Goal: Task Accomplishment & Management: Manage account settings

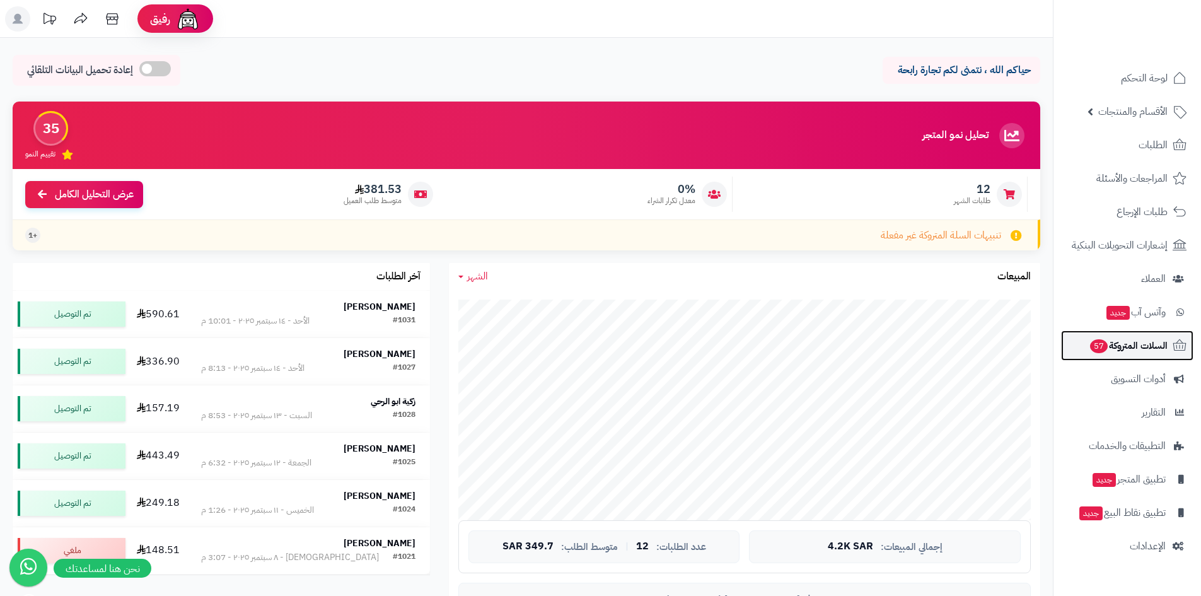
click at [1141, 339] on span "السلات المتروكة 57" at bounding box center [1128, 346] width 79 height 18
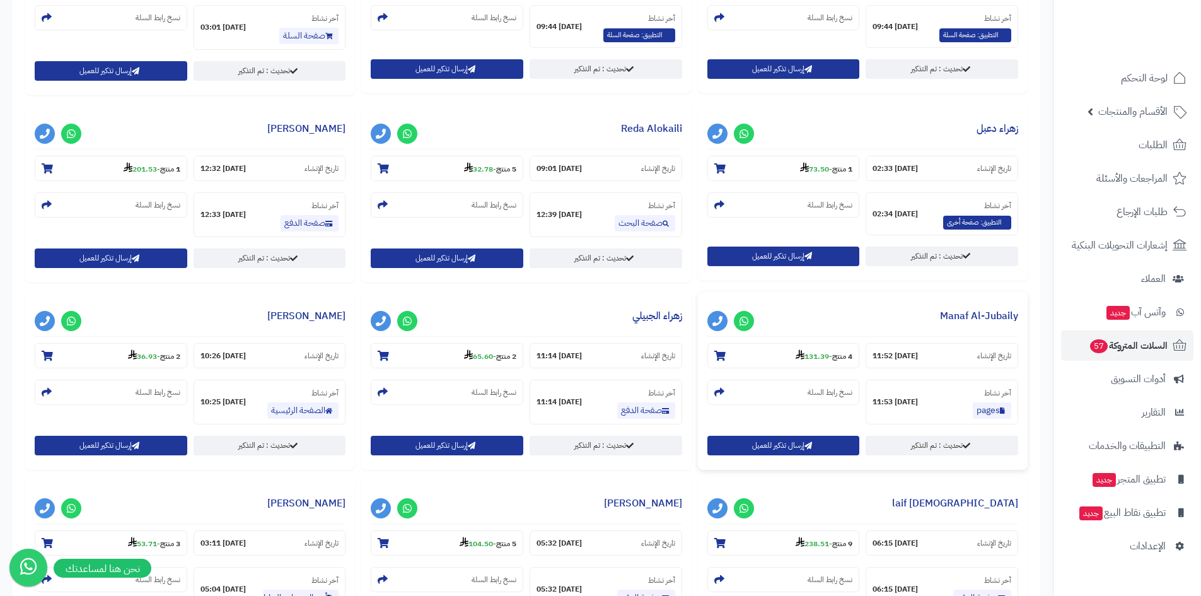
scroll to position [946, 0]
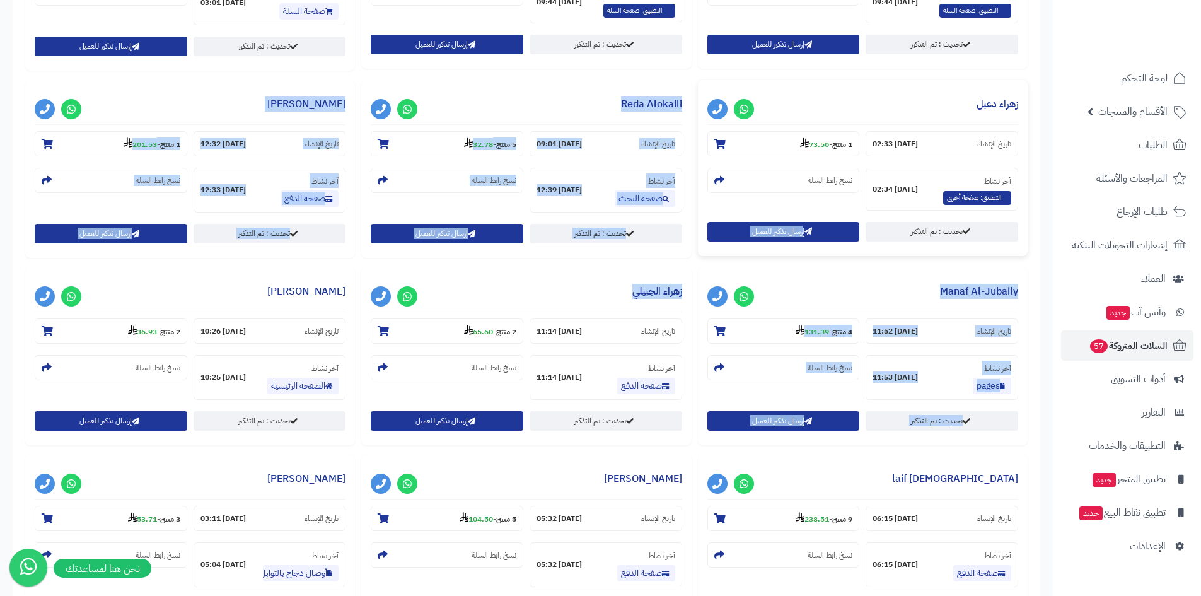
drag, startPoint x: 625, startPoint y: 296, endPoint x: 847, endPoint y: 255, distance: 225.1
click at [847, 255] on div "**********" at bounding box center [526, 174] width 1009 height 936
click at [847, 255] on div "**********" at bounding box center [863, 168] width 330 height 176
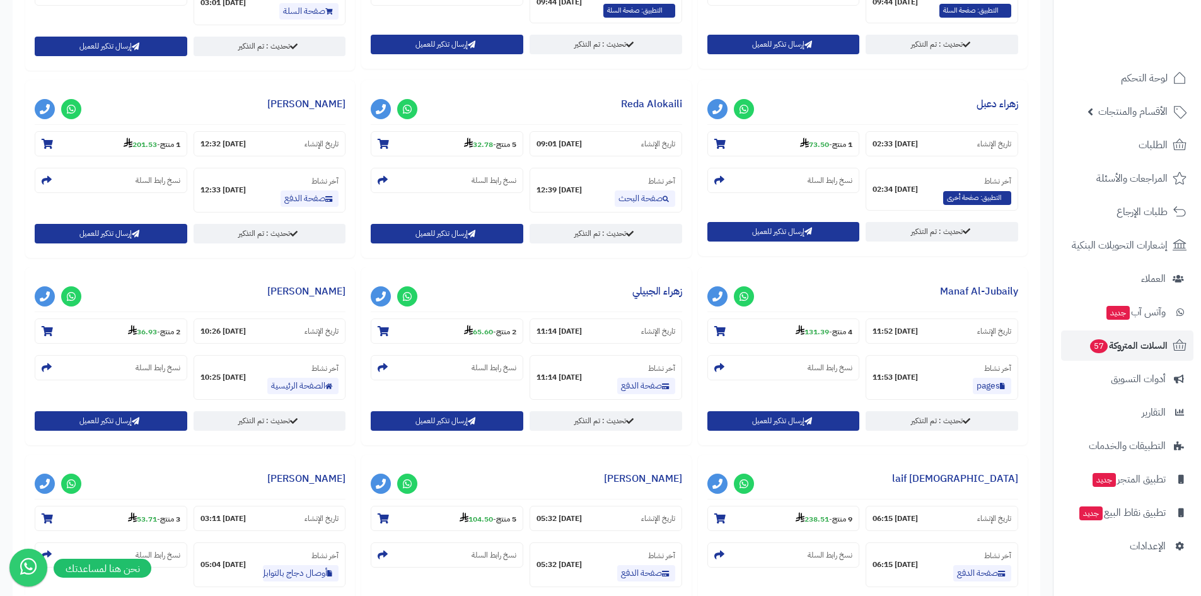
drag, startPoint x: 695, startPoint y: 267, endPoint x: 21, endPoint y: 525, distance: 721.8
click at [353, 453] on div "**********" at bounding box center [190, 360] width 336 height 187
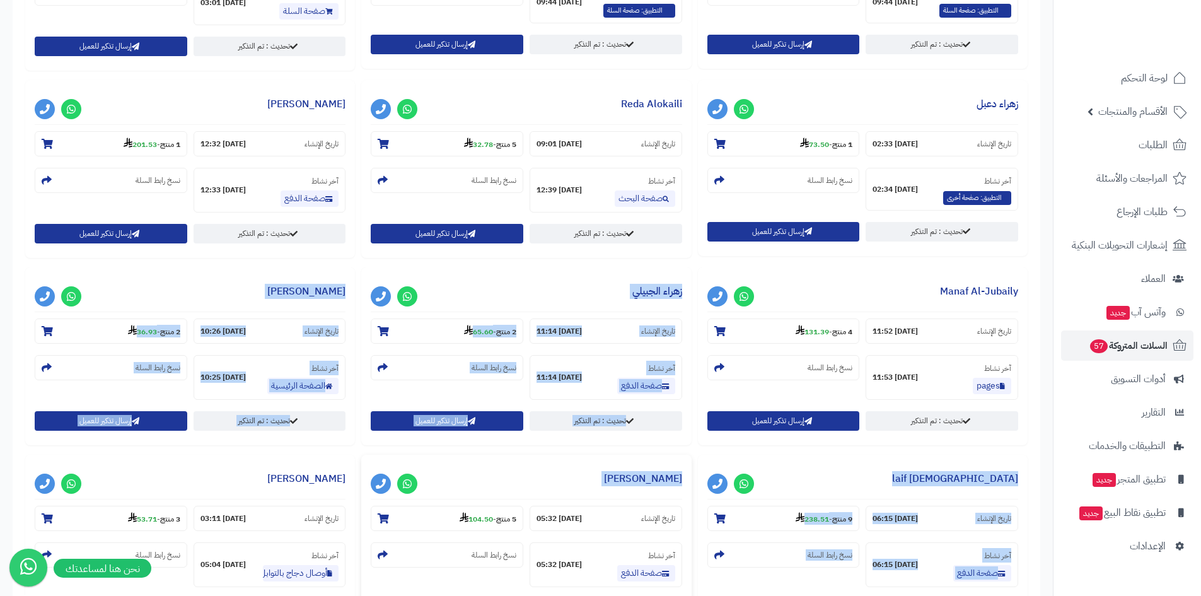
drag, startPoint x: 688, startPoint y: 271, endPoint x: 363, endPoint y: 458, distance: 375.3
click at [363, 458] on div "**********" at bounding box center [526, 174] width 1009 height 936
click at [363, 458] on div "**********" at bounding box center [526, 544] width 330 height 178
drag, startPoint x: 363, startPoint y: 458, endPoint x: 825, endPoint y: 252, distance: 506.2
click at [825, 252] on div "**********" at bounding box center [526, 174] width 1009 height 936
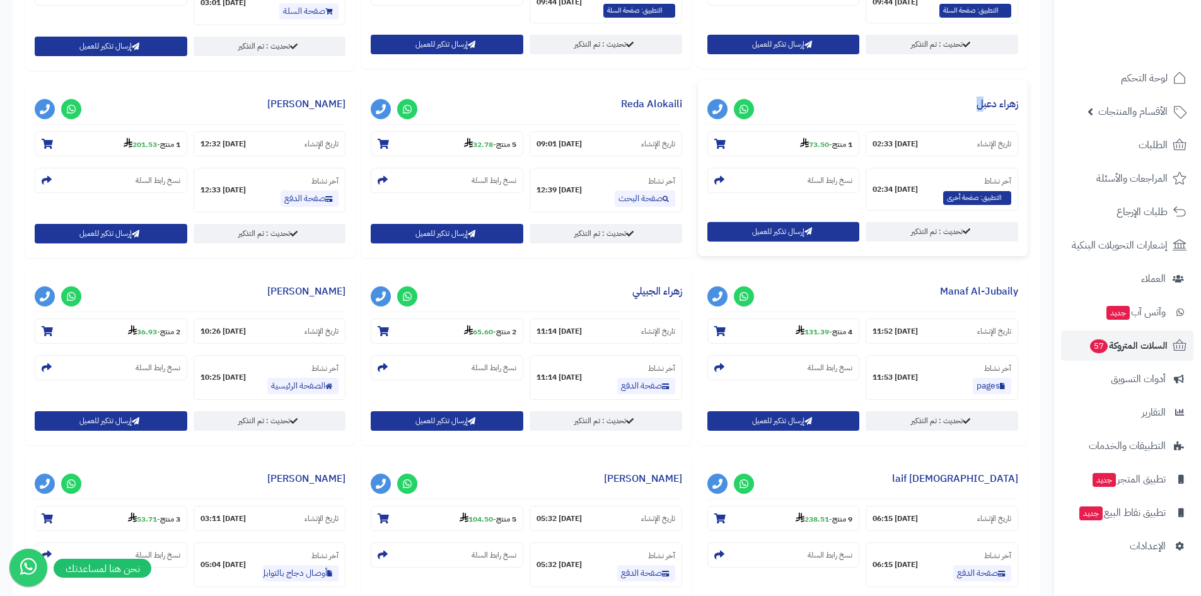
drag, startPoint x: 987, startPoint y: 89, endPoint x: 1020, endPoint y: 90, distance: 33.4
click at [1006, 89] on div "**********" at bounding box center [863, 168] width 330 height 176
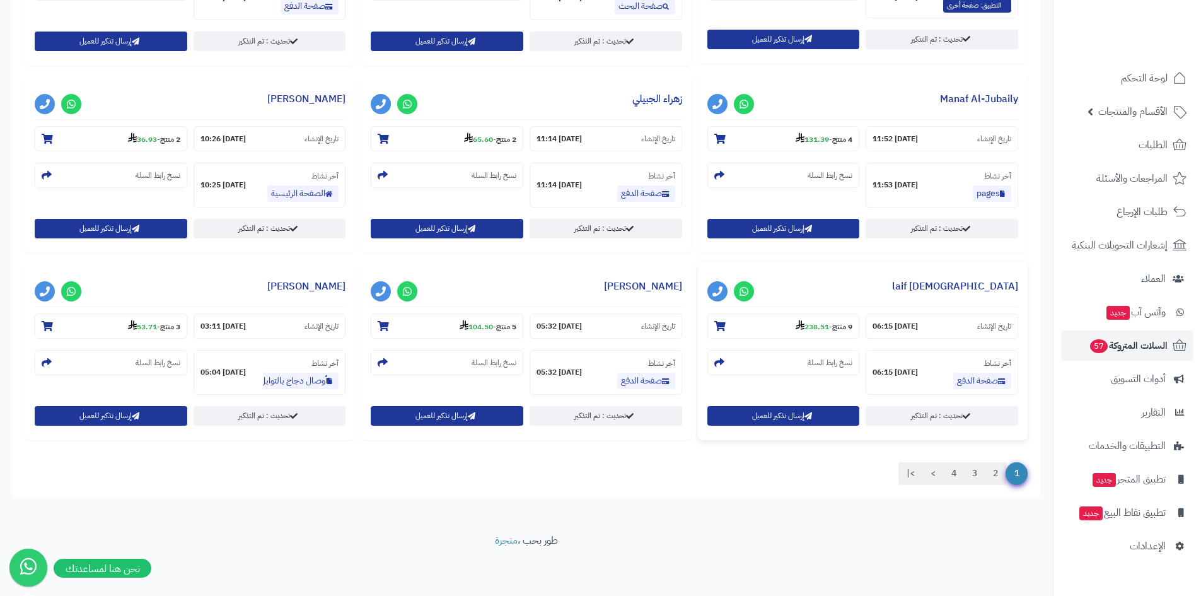
scroll to position [1138, 0]
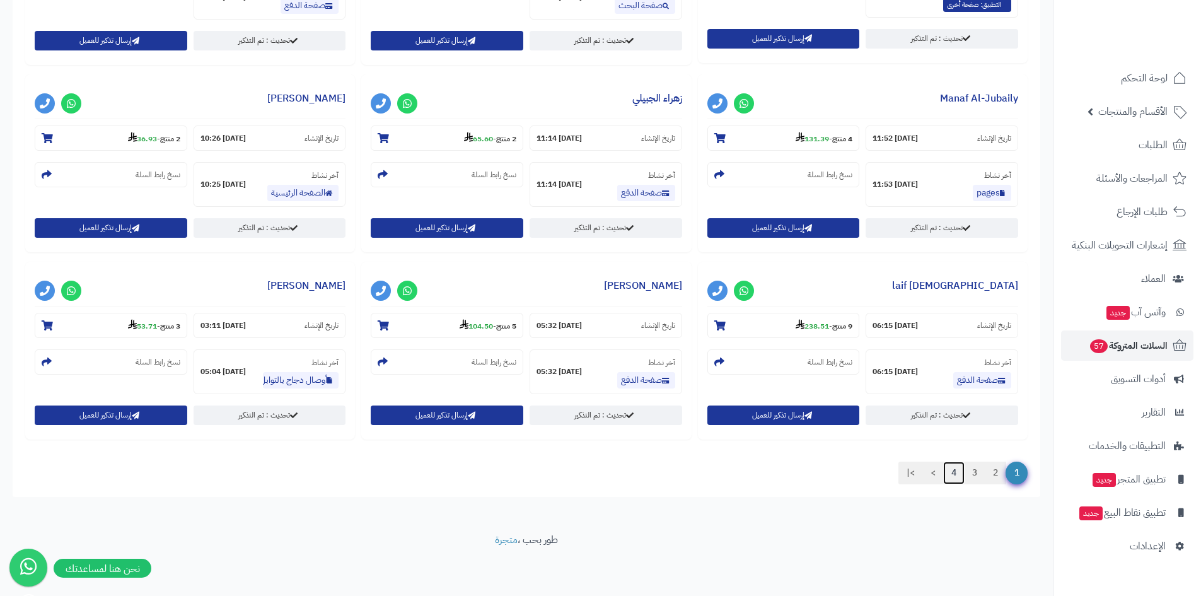
click at [949, 466] on link "4" at bounding box center [953, 472] width 21 height 23
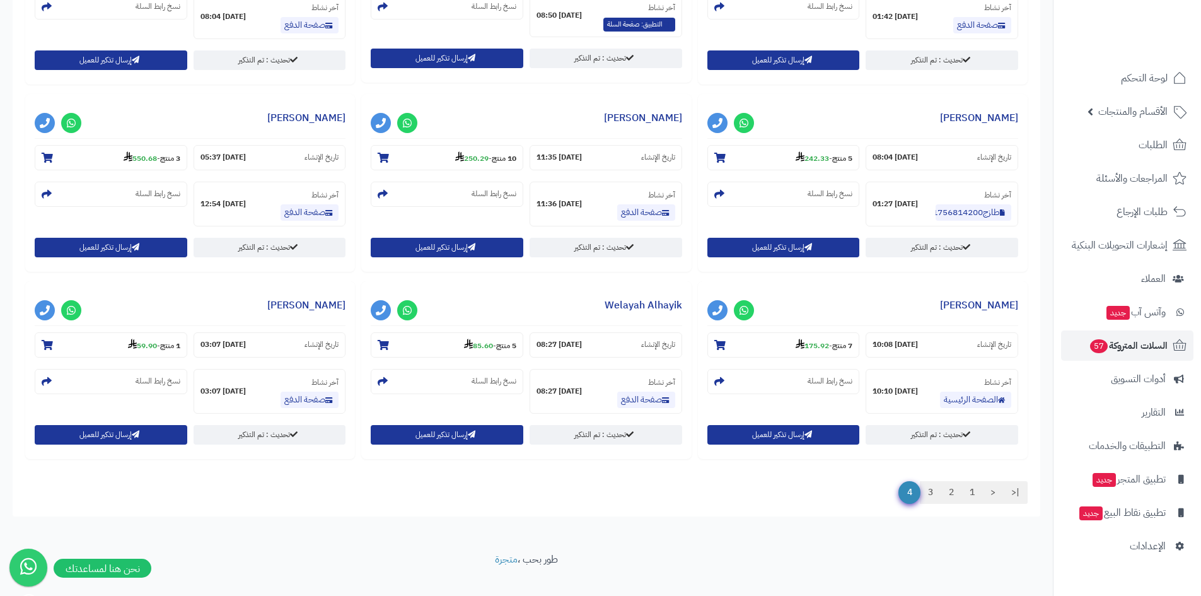
scroll to position [834, 0]
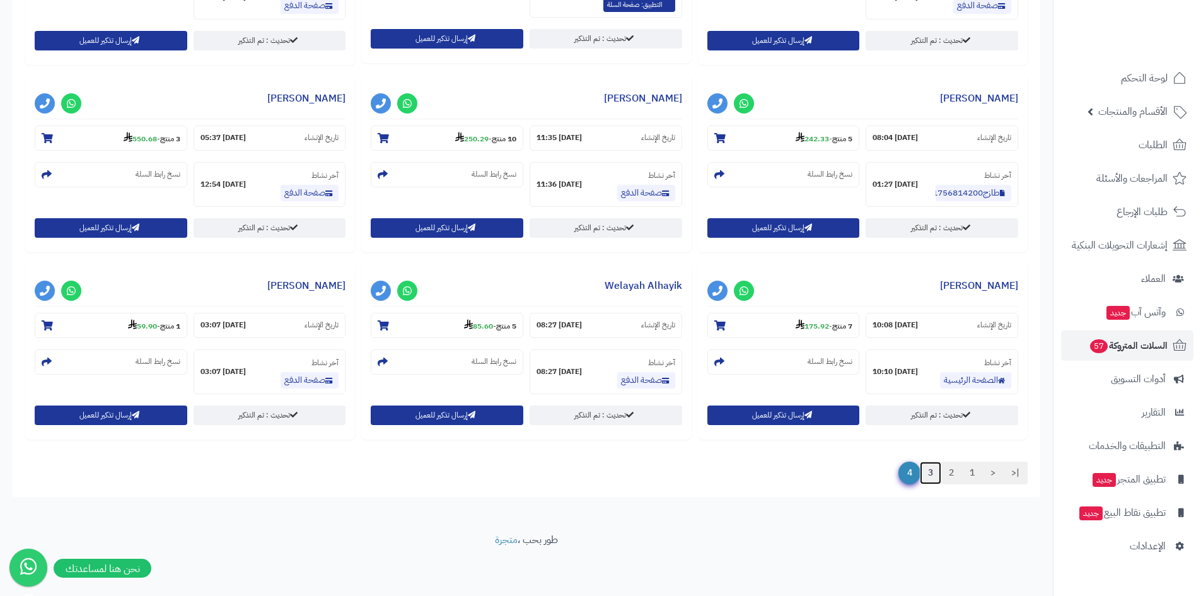
click at [924, 468] on link "3" at bounding box center [930, 472] width 21 height 23
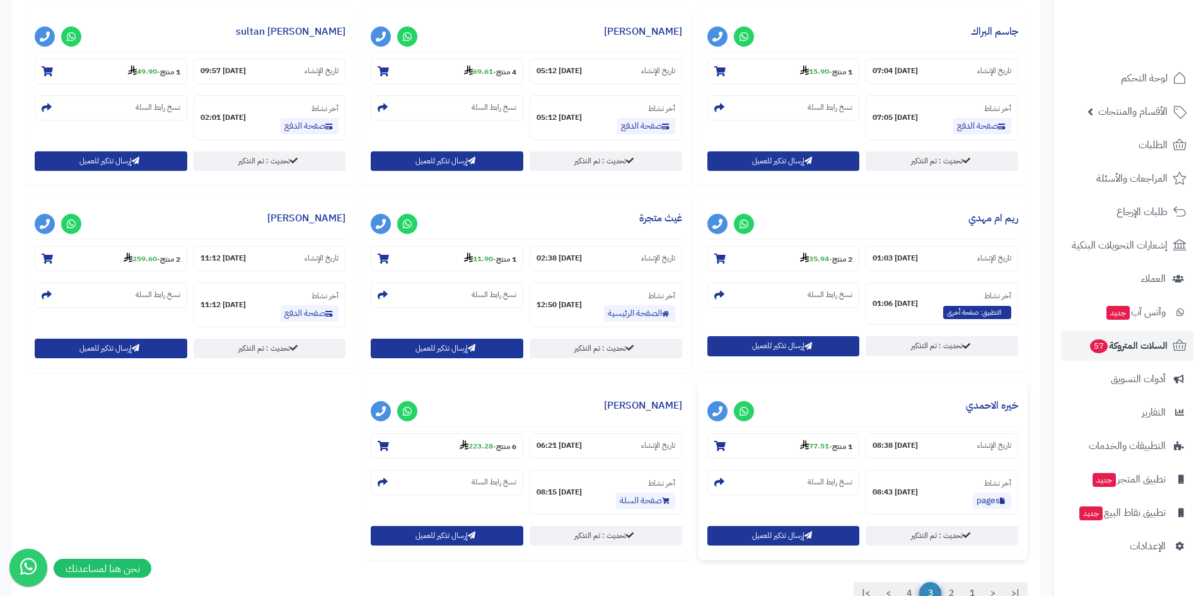
scroll to position [1207, 0]
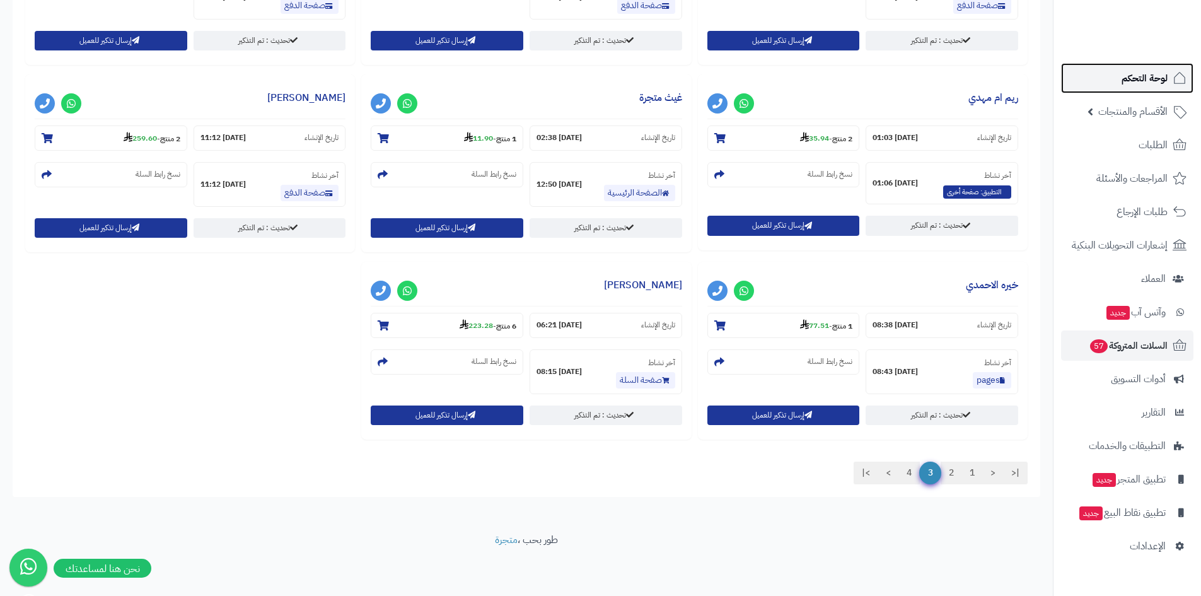
click at [1133, 71] on span "لوحة التحكم" at bounding box center [1144, 78] width 46 height 18
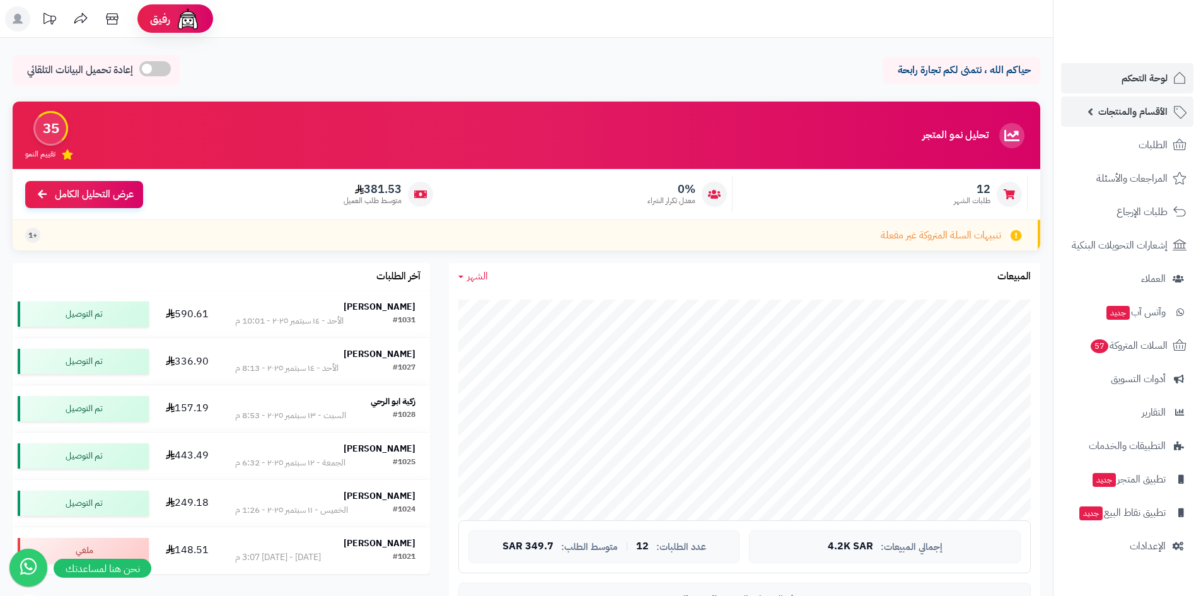
click at [1162, 117] on span "الأقسام والمنتجات" at bounding box center [1132, 112] width 69 height 18
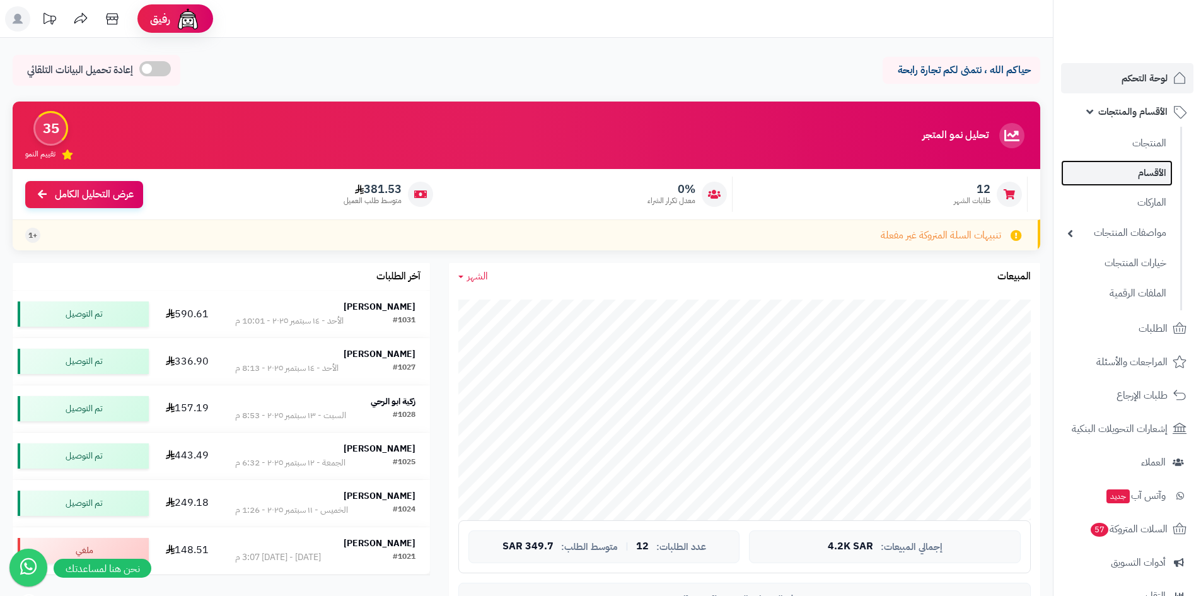
click at [1162, 161] on link "الأقسام" at bounding box center [1117, 173] width 112 height 26
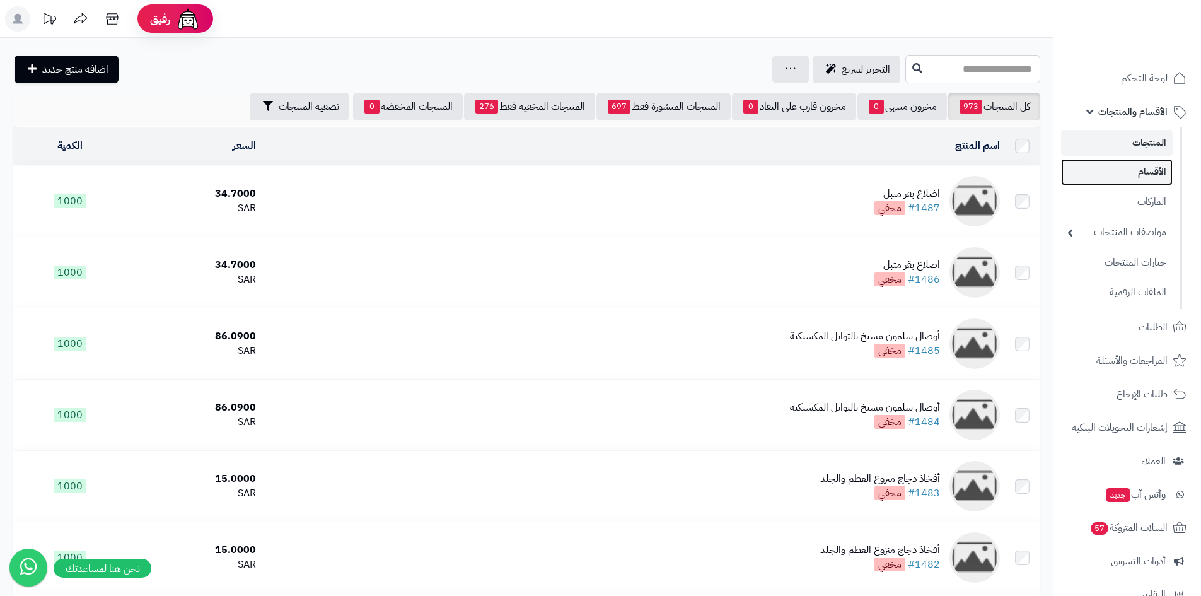
click at [1157, 182] on link "الأقسام" at bounding box center [1117, 172] width 112 height 26
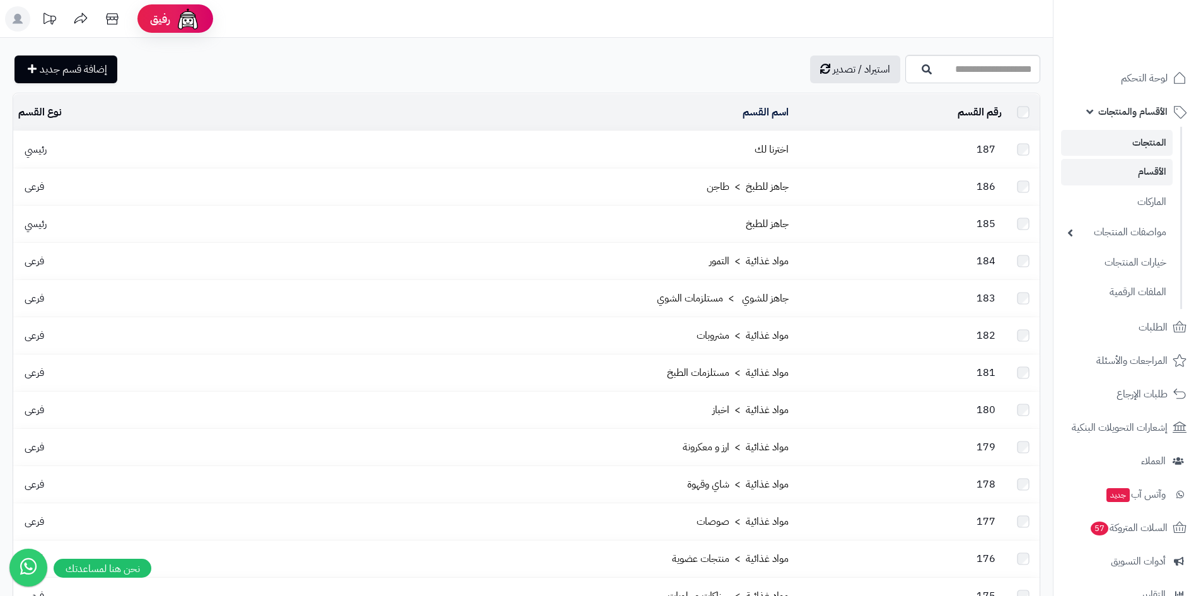
click at [1144, 139] on link "المنتجات" at bounding box center [1117, 143] width 112 height 26
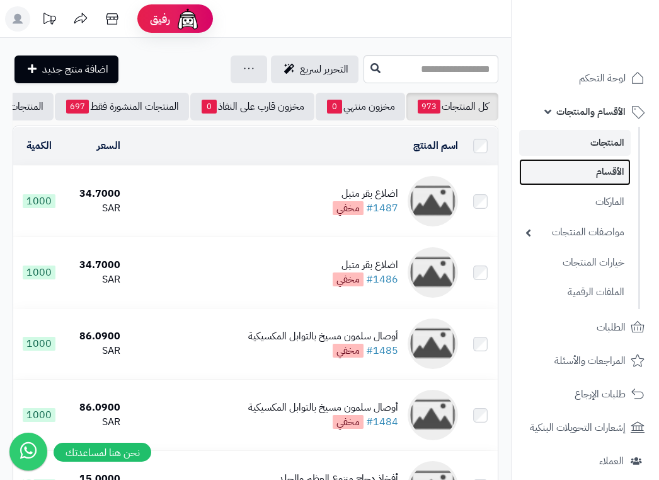
click at [605, 173] on link "الأقسام" at bounding box center [575, 172] width 112 height 26
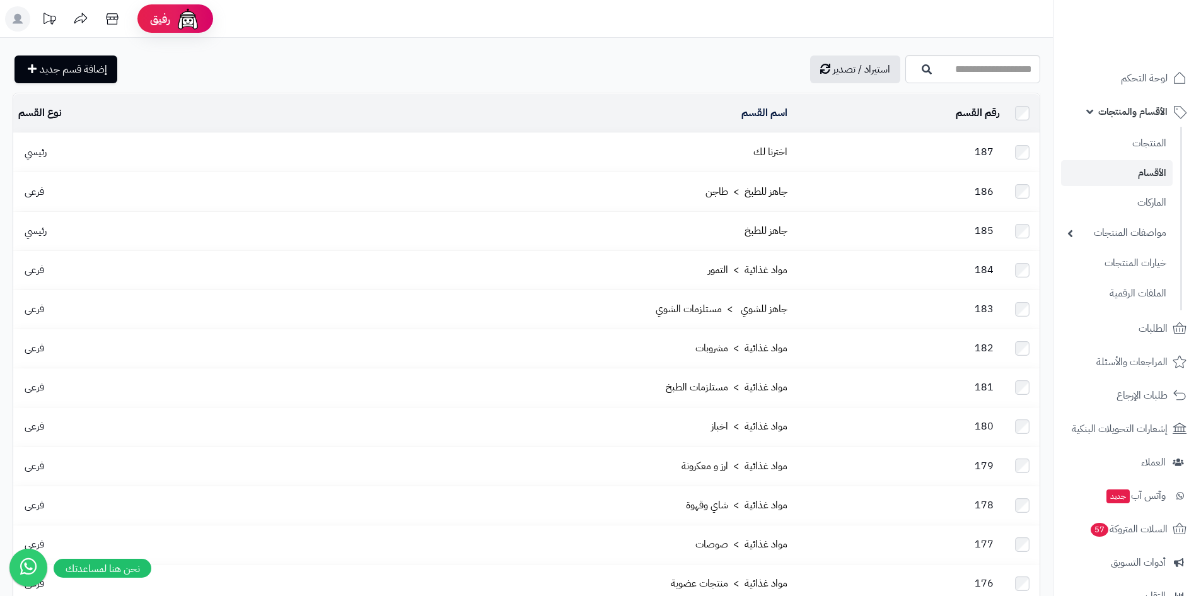
click at [659, 113] on link "الأقسام والمنتجات" at bounding box center [1127, 111] width 132 height 30
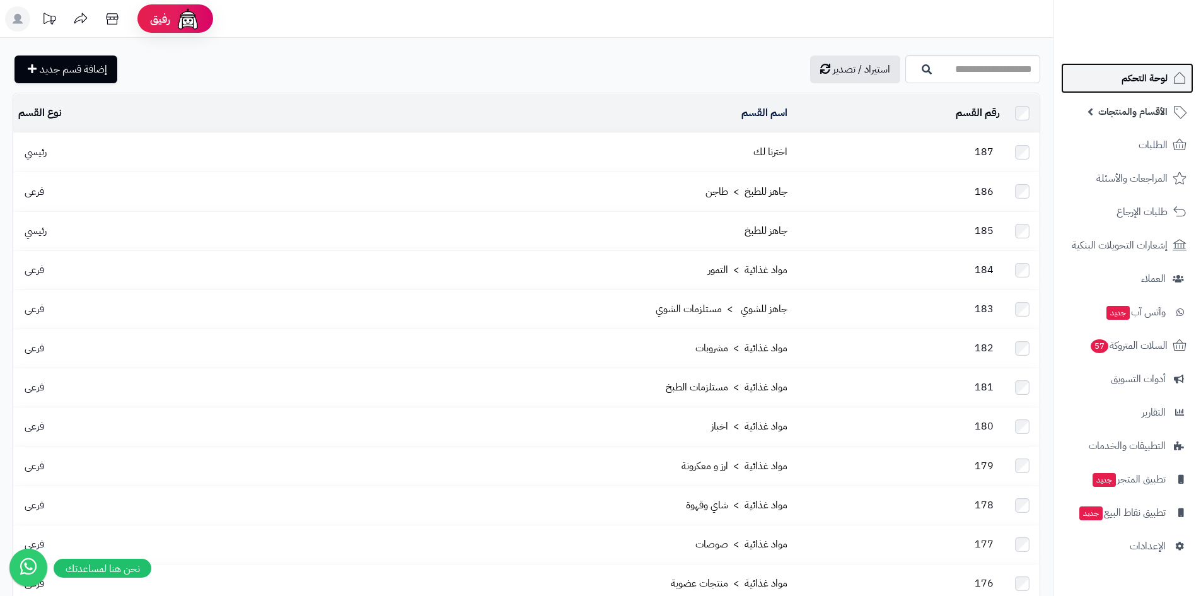
click at [659, 81] on span "لوحة التحكم" at bounding box center [1144, 78] width 46 height 18
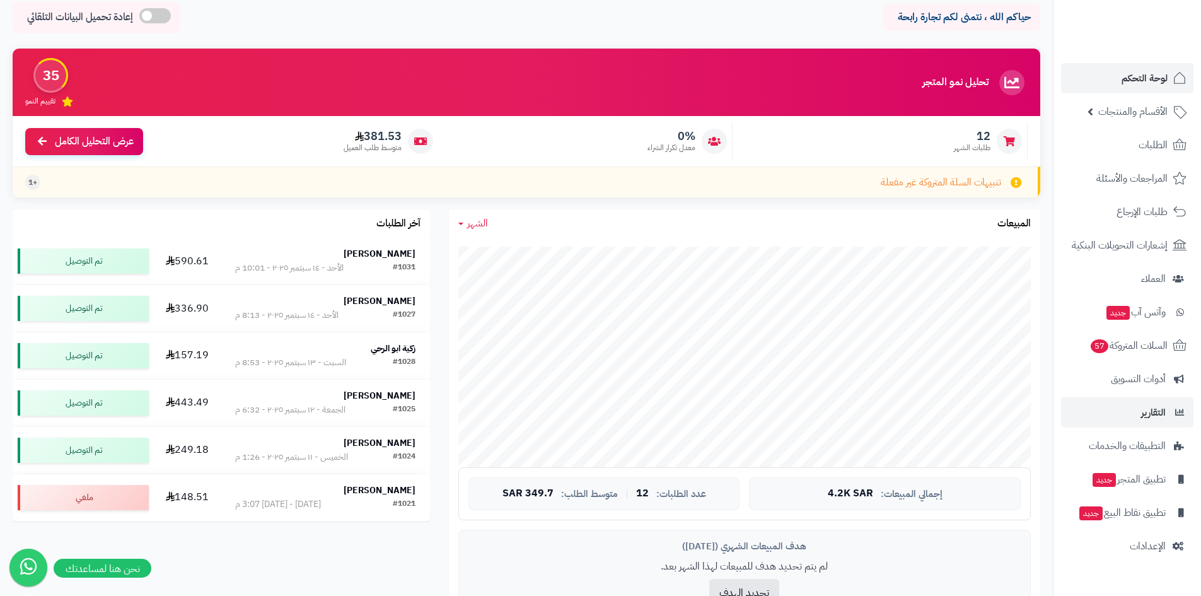
scroll to position [126, 0]
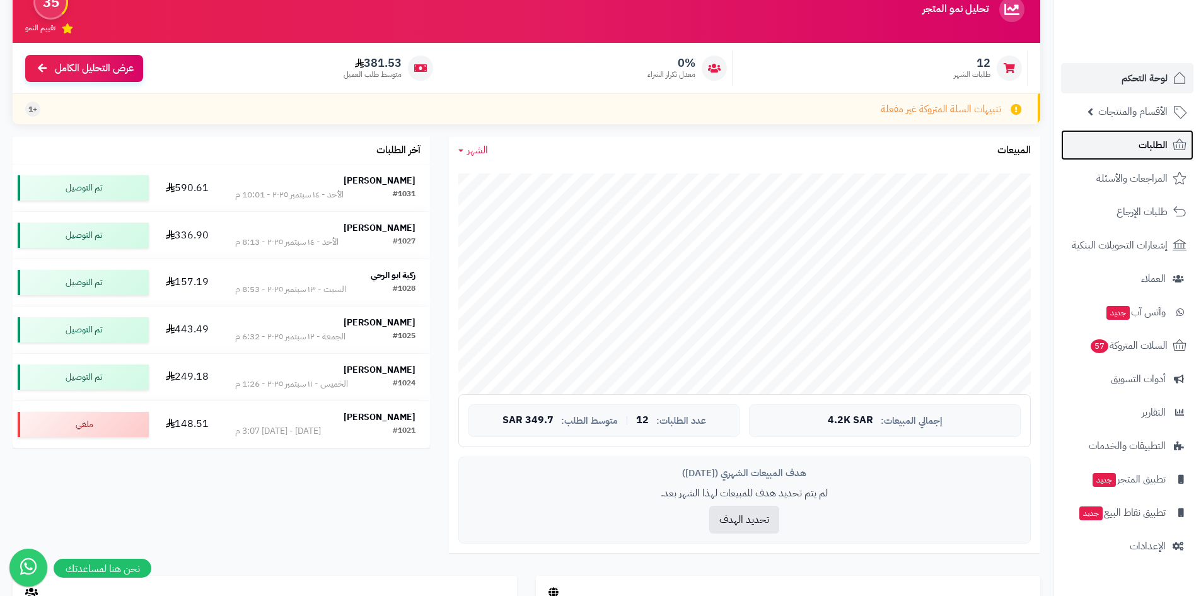
click at [1181, 142] on icon at bounding box center [1179, 144] width 15 height 15
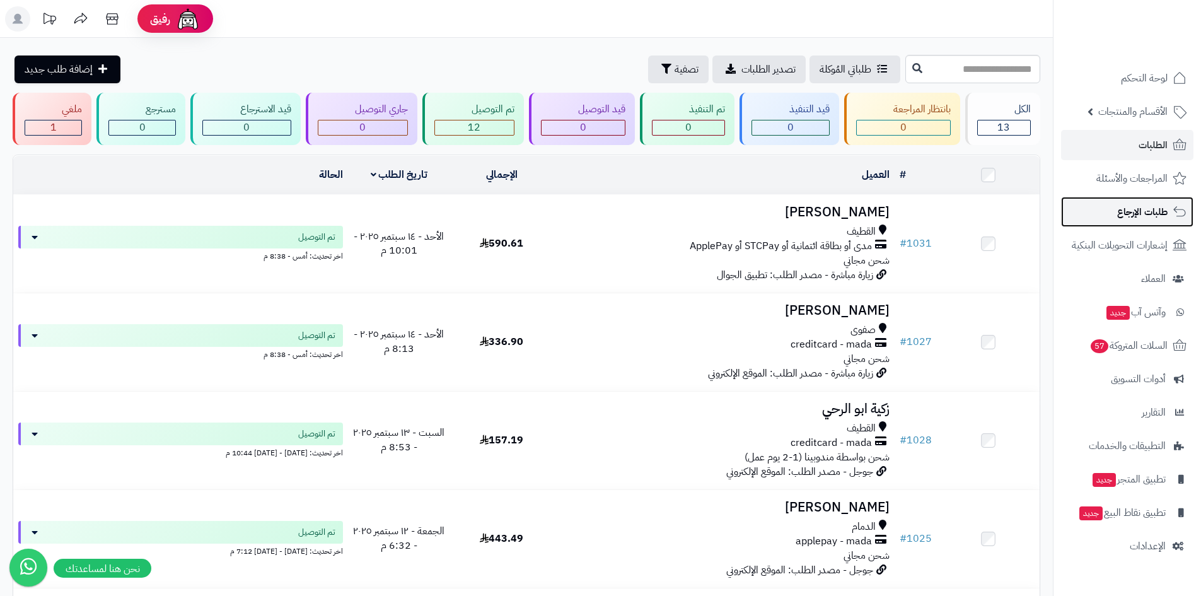
click at [1130, 213] on span "طلبات الإرجاع" at bounding box center [1142, 212] width 50 height 18
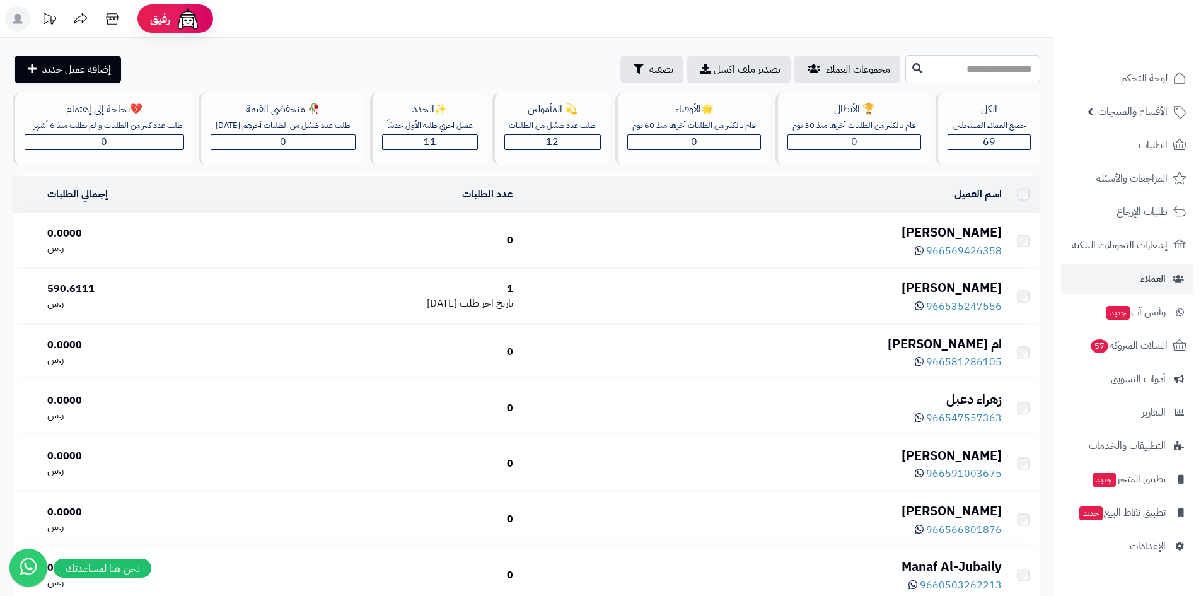
click at [1145, 316] on span "وآتس آب جديد" at bounding box center [1135, 312] width 61 height 18
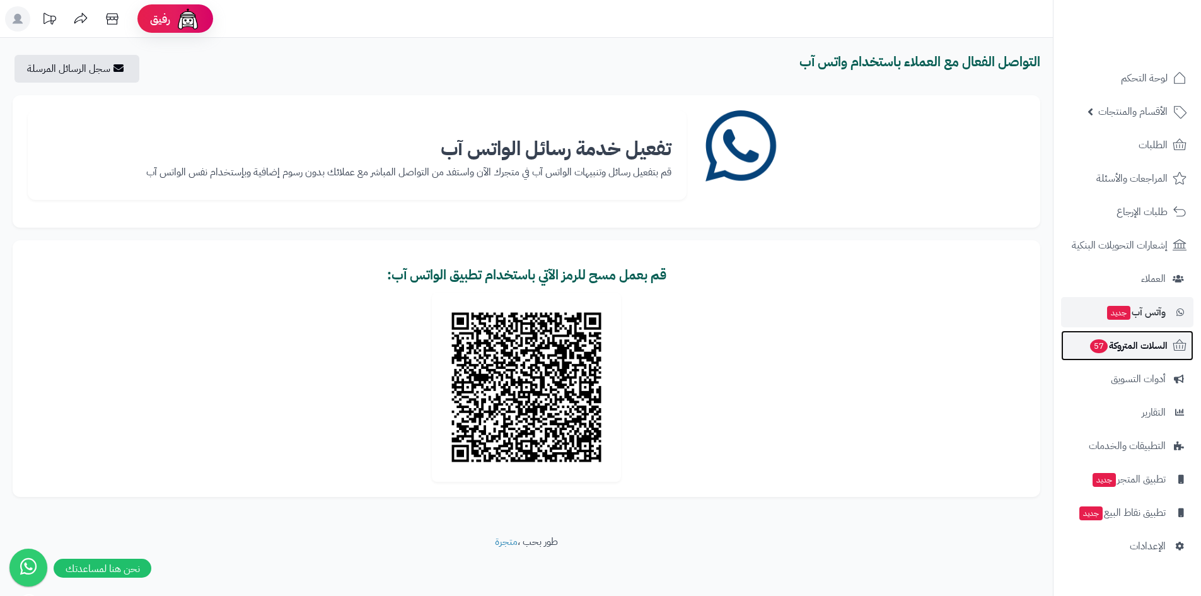
click at [1141, 353] on span "السلات المتروكة 57" at bounding box center [1128, 346] width 79 height 18
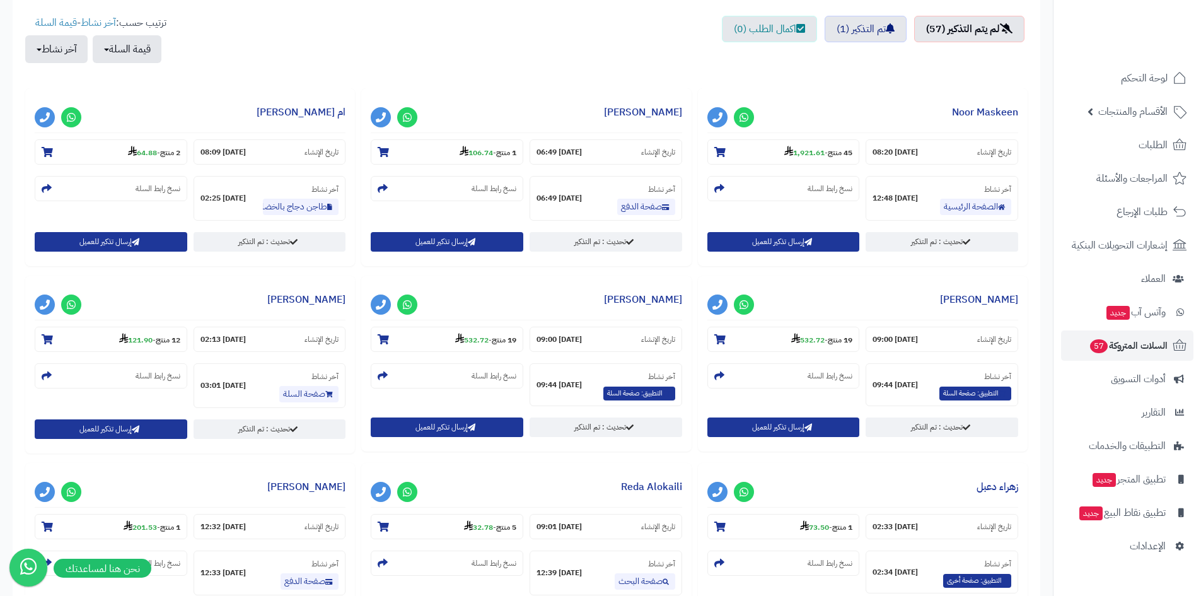
scroll to position [630, 0]
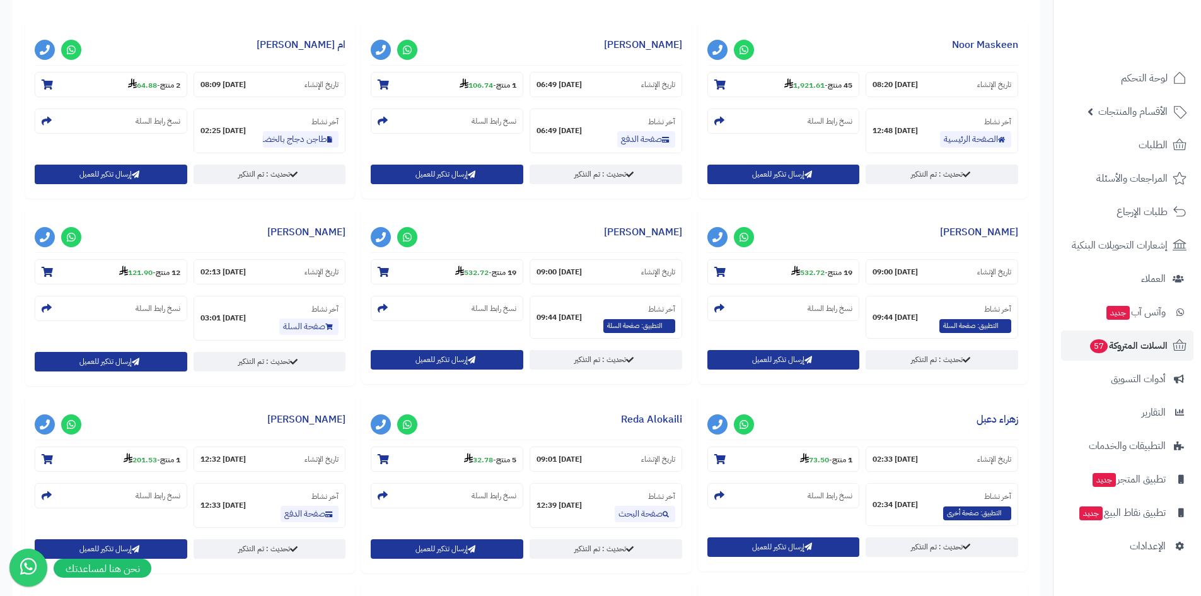
drag, startPoint x: 371, startPoint y: 9, endPoint x: 361, endPoint y: 382, distance: 373.3
click at [361, 382] on div "إجمالي قيمة السلات المتروكة 9,211.00 قيمة السلات التي تحولت إلى طلبات بعد التذك…" at bounding box center [526, 259] width 1002 height 1466
click at [356, 392] on div "**********" at bounding box center [190, 301] width 336 height 187
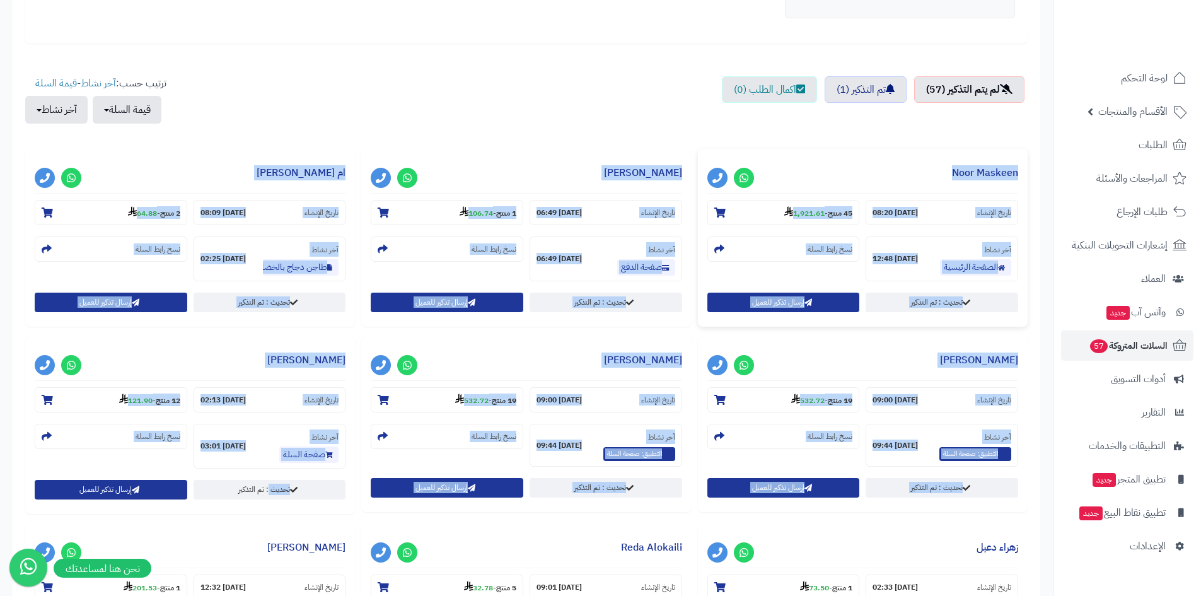
scroll to position [378, 0]
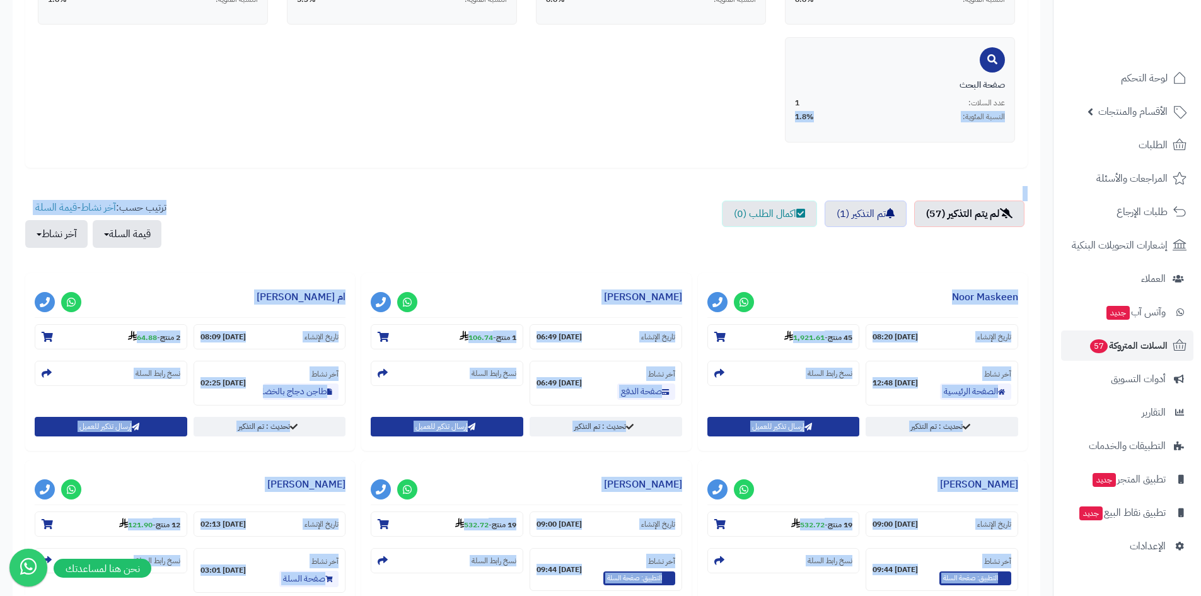
drag, startPoint x: 357, startPoint y: 392, endPoint x: 1007, endPoint y: 156, distance: 691.6
click at [1007, 156] on div "إجمالي قيمة السلات المتروكة 9,211.00 قيمة السلات التي تحولت إلى طلبات بعد التذك…" at bounding box center [526, 511] width 1002 height 1466
click at [1007, 156] on div "الصفحات التي ترك فيها العملاء سلاتهم صفحة الدفع عدد السلات: 5 النسبة المئوية: 8…" at bounding box center [526, 21] width 1002 height 292
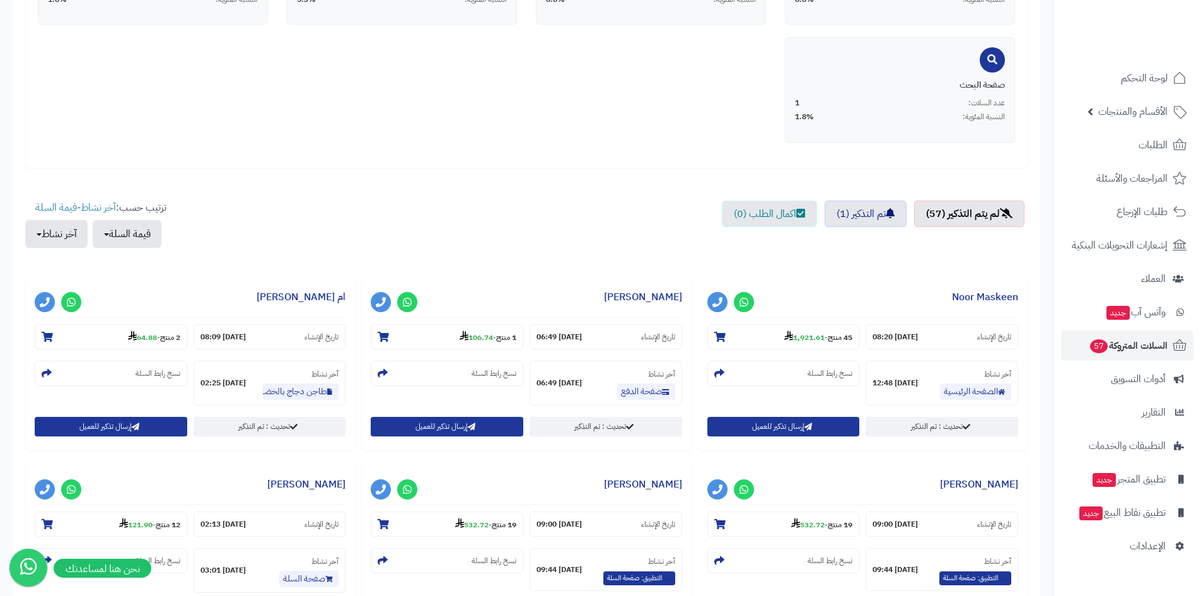
click at [608, 122] on div "صفحة الدفع عدد السلات: 5 النسبة المئوية: 8.8% صفحات أخرى عدد السلات: 5 النسبة ا…" at bounding box center [526, 37] width 996 height 235
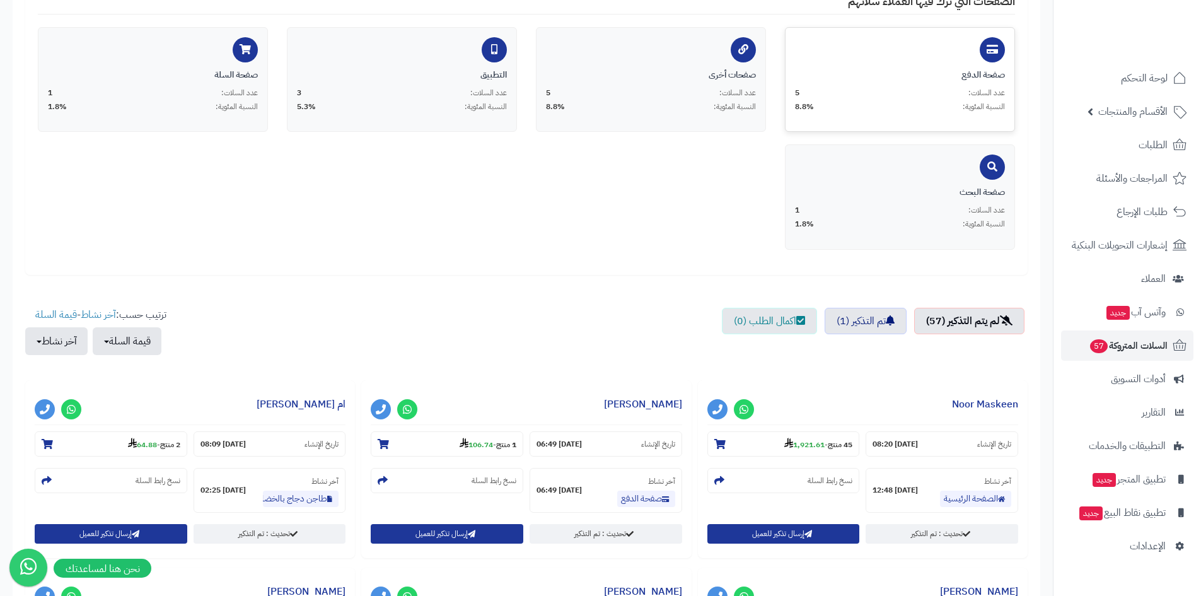
scroll to position [63, 0]
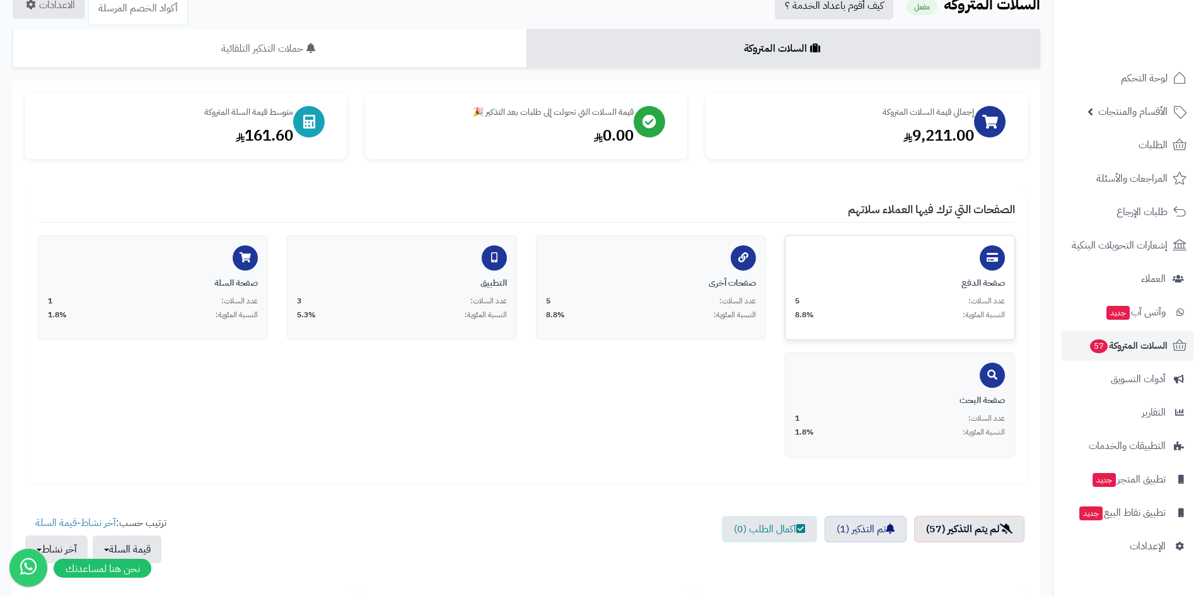
click at [842, 309] on div "عدد السلات: 5 النسبة المئوية: 8.8%" at bounding box center [900, 308] width 210 height 25
click at [680, 311] on div "النسبة المئوية: 8.8%" at bounding box center [651, 315] width 210 height 11
click at [925, 120] on div "إجمالي قيمة السلات المتروكة 9,211.00" at bounding box center [846, 124] width 255 height 40
click at [1145, 190] on link "المراجعات والأسئلة" at bounding box center [1127, 178] width 132 height 30
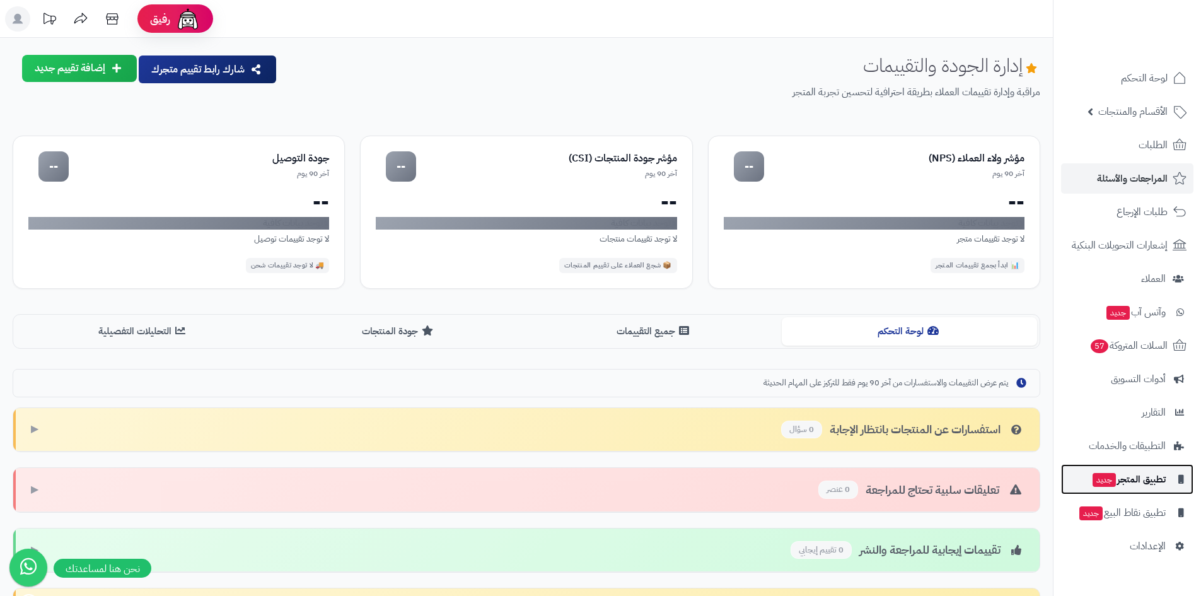
click at [1141, 476] on span "تطبيق المتجر جديد" at bounding box center [1128, 479] width 74 height 18
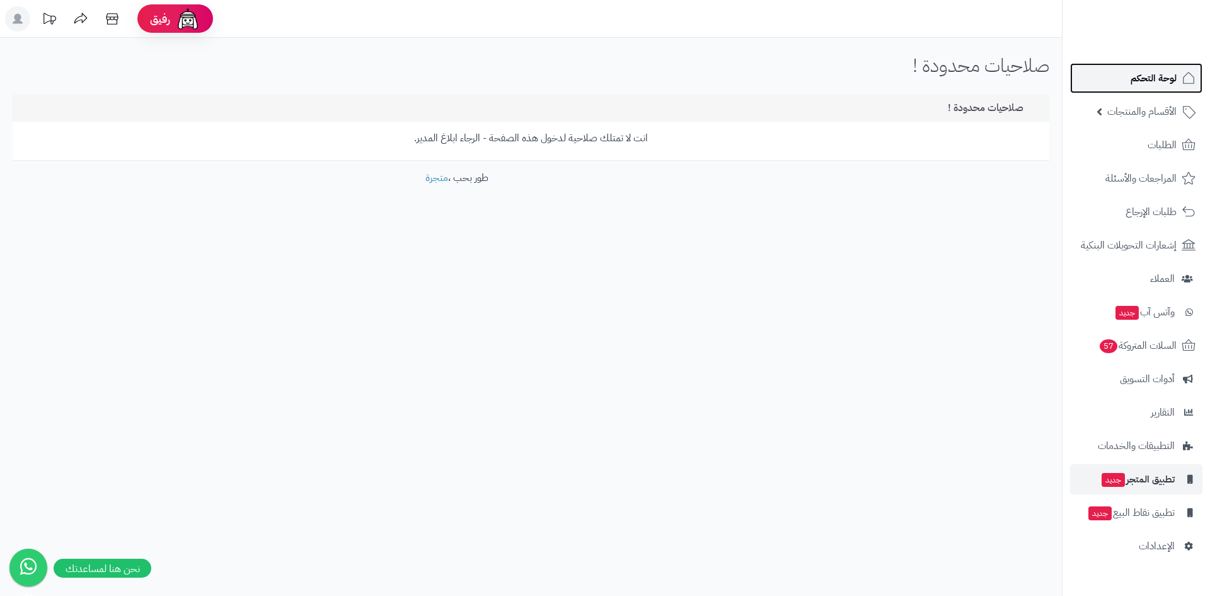
click at [1191, 84] on icon at bounding box center [1188, 78] width 15 height 15
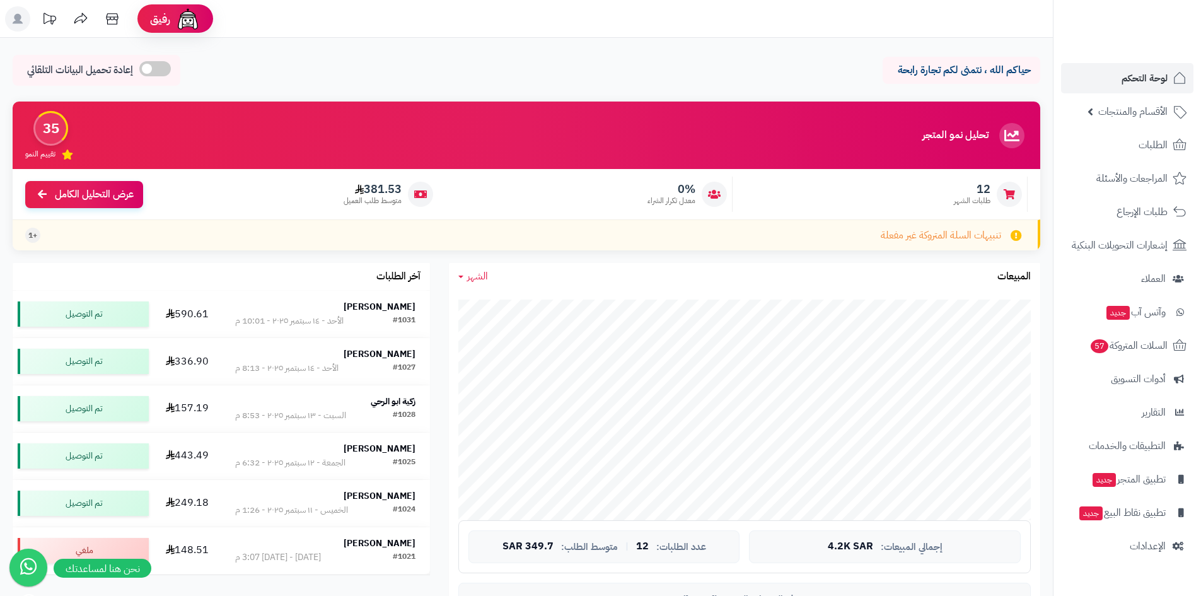
click at [1048, 229] on div "تحليل نمو المتجر مرحلة النمو 35 تقييم النمو 12 طلبات الشهر 0% معدل تكرار الشراء…" at bounding box center [526, 181] width 1046 height 161
